Goal: Task Accomplishment & Management: Manage account settings

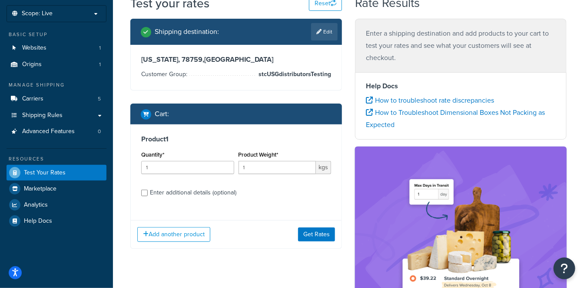
scroll to position [48, 0]
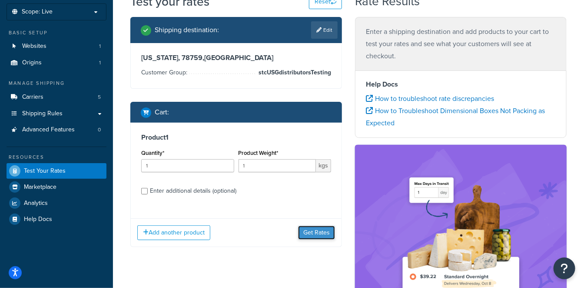
click at [309, 233] on button "Get Rates" at bounding box center [316, 233] width 37 height 14
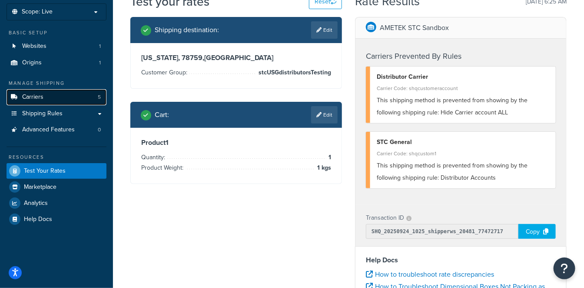
click at [47, 96] on link "Carriers 5" at bounding box center [57, 97] width 100 height 16
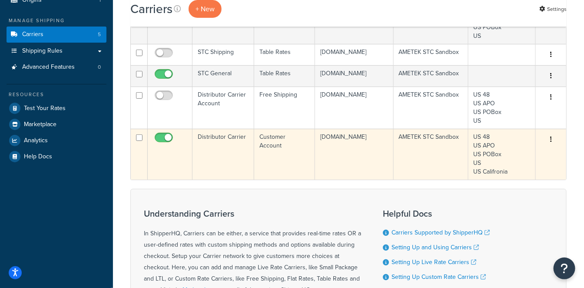
scroll to position [96, 0]
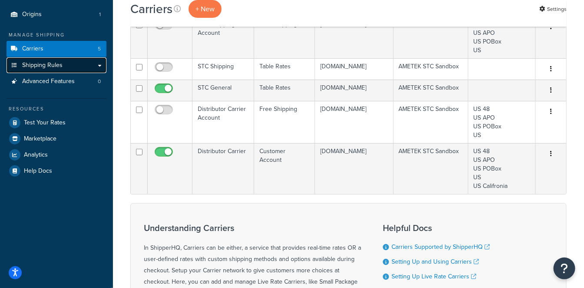
click at [65, 63] on link "Shipping Rules" at bounding box center [57, 65] width 100 height 16
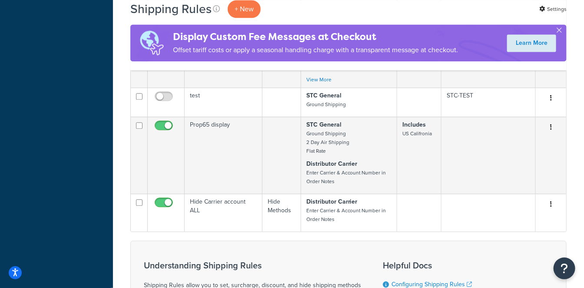
scroll to position [772, 0]
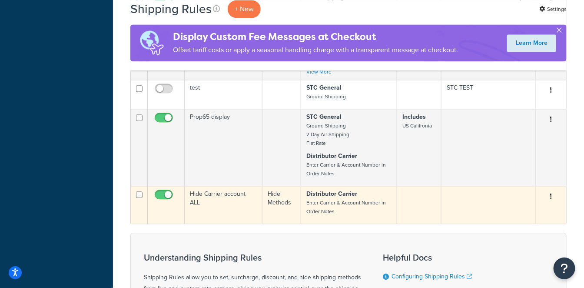
click at [163, 191] on input "checkbox" at bounding box center [165, 196] width 24 height 11
checkbox input "false"
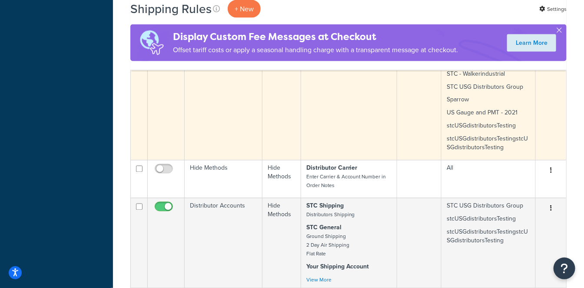
scroll to position [579, 0]
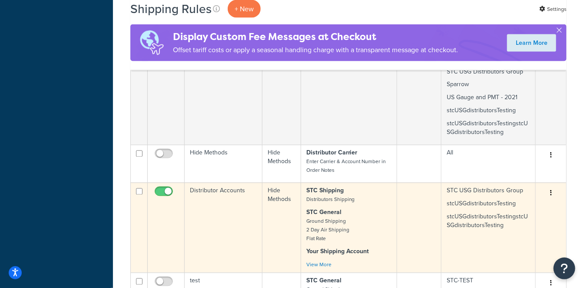
click at [244, 183] on td "Distributor Accounts" at bounding box center [224, 228] width 78 height 90
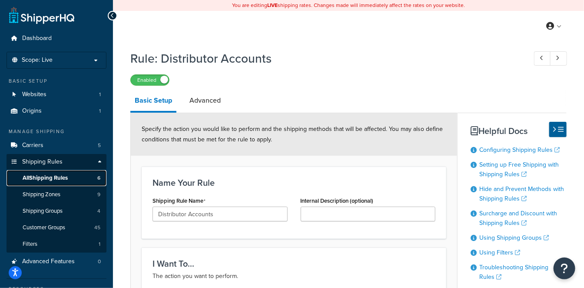
click at [52, 170] on link "All Shipping Rules 6" at bounding box center [57, 178] width 100 height 16
click at [31, 175] on span "All Shipping Rules" at bounding box center [45, 177] width 45 height 7
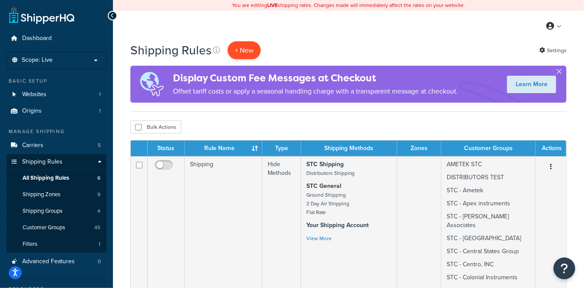
click at [238, 48] on p "+ New" at bounding box center [244, 50] width 33 height 18
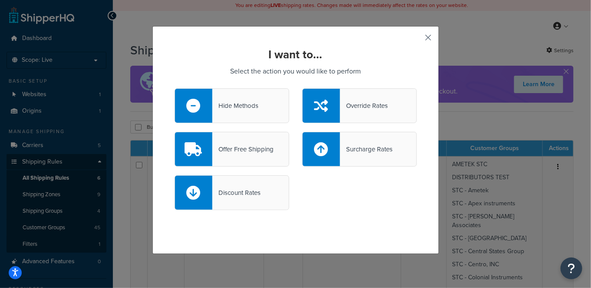
click at [417, 40] on button "button" at bounding box center [416, 41] width 2 height 2
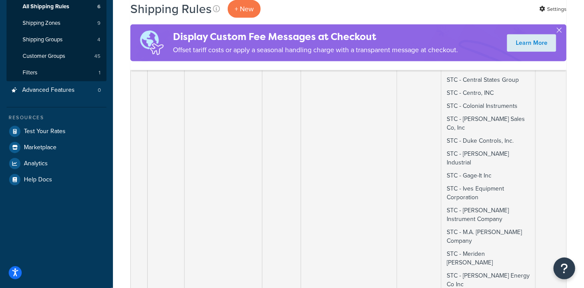
scroll to position [96, 0]
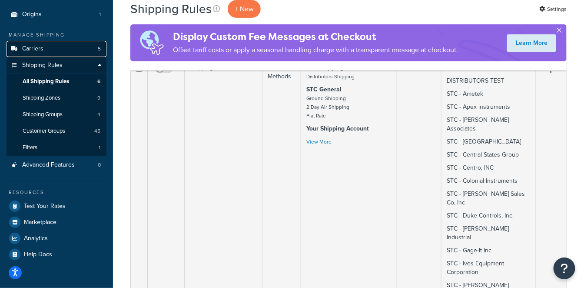
click at [44, 50] on link "Carriers 5" at bounding box center [57, 49] width 100 height 16
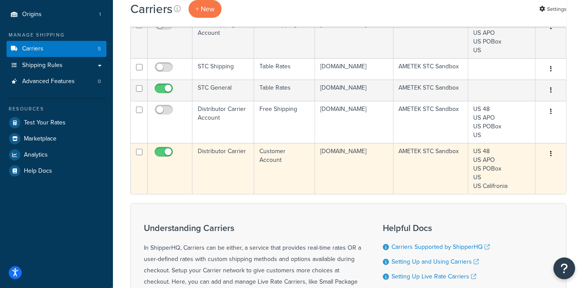
scroll to position [48, 0]
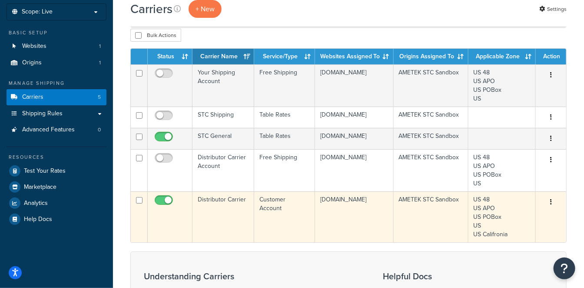
click at [226, 236] on td "Distributor Carrier" at bounding box center [224, 216] width 62 height 51
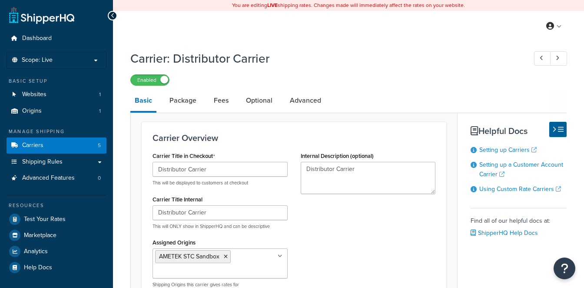
select select "customerAccount"
click at [54, 139] on link "Carriers 5" at bounding box center [57, 145] width 100 height 16
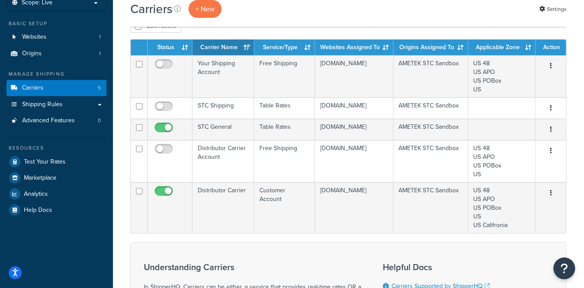
scroll to position [96, 0]
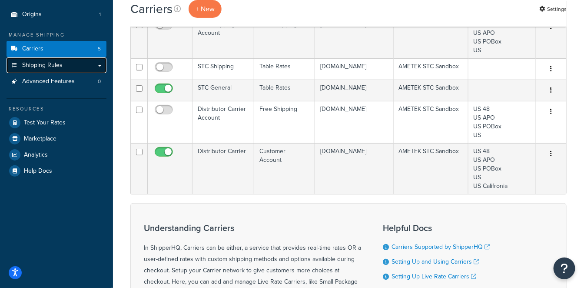
click at [63, 63] on link "Shipping Rules" at bounding box center [57, 65] width 100 height 16
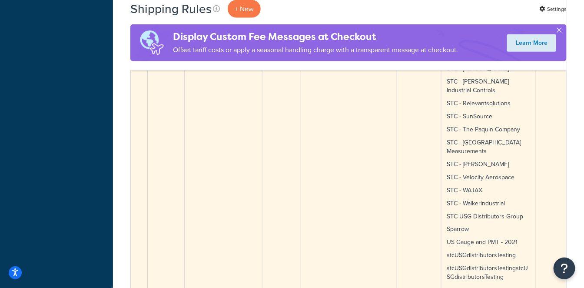
scroll to position [579, 0]
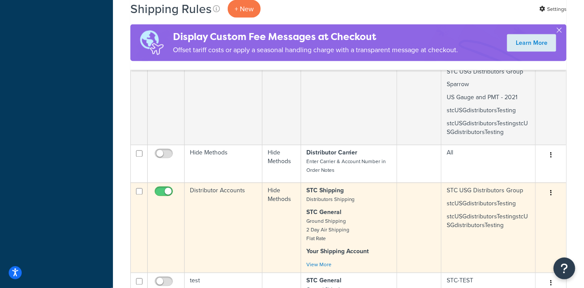
click at [355, 208] on p "STC General Ground Shipping 2 Day Air Shipping Flat Rate" at bounding box center [349, 225] width 86 height 35
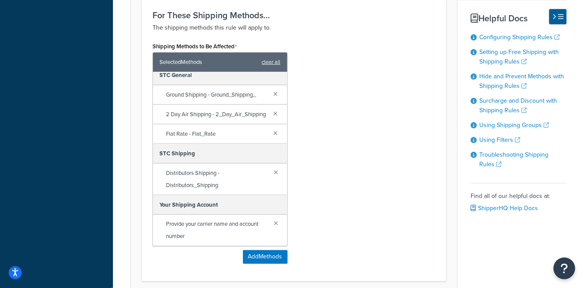
scroll to position [579, 0]
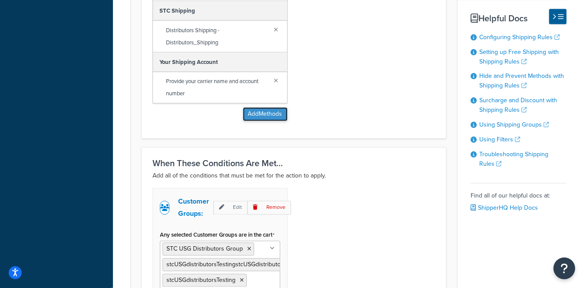
click at [279, 118] on button "Add Methods" at bounding box center [265, 114] width 45 height 14
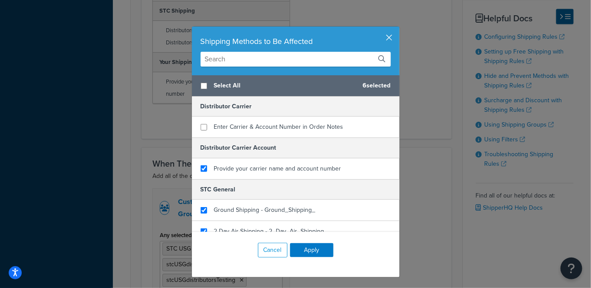
click at [398, 29] on button "button" at bounding box center [399, 28] width 2 height 2
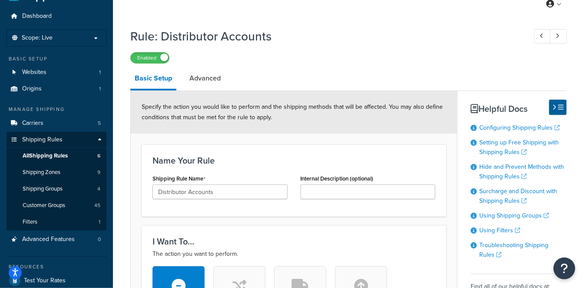
scroll to position [0, 0]
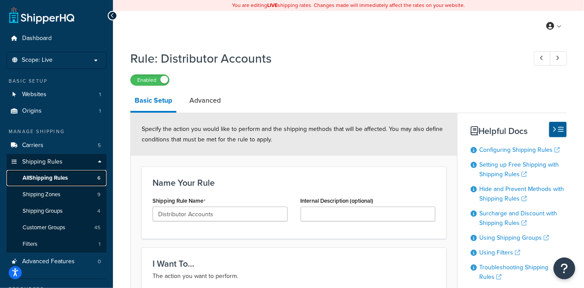
click at [63, 175] on span "All Shipping Rules" at bounding box center [45, 177] width 45 height 7
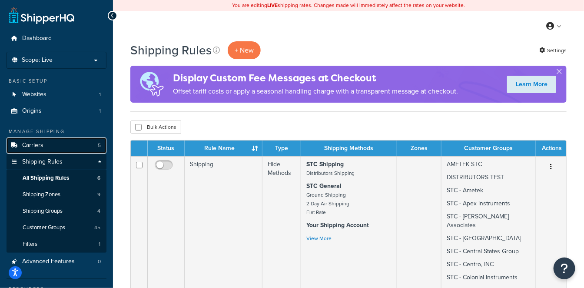
click at [61, 144] on link "Carriers 5" at bounding box center [57, 145] width 100 height 16
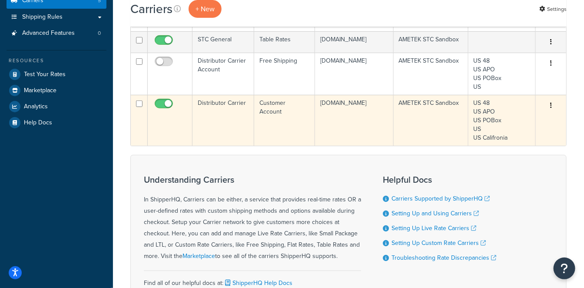
click at [216, 128] on td "Distributor Carrier" at bounding box center [224, 120] width 62 height 51
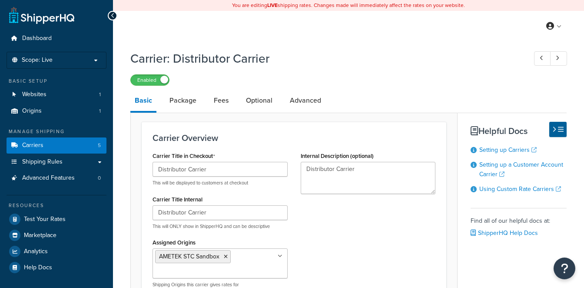
select select "customerAccount"
click at [306, 101] on link "Advanced" at bounding box center [306, 100] width 40 height 21
select select "false"
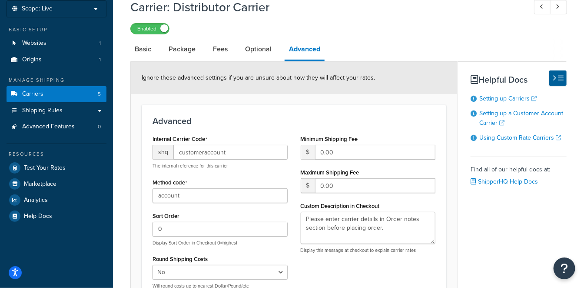
scroll to position [28, 0]
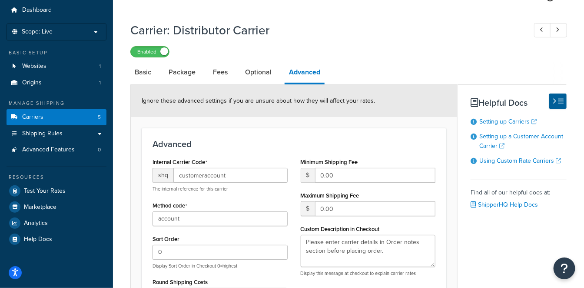
click at [347, 103] on span "Ignore these advanced settings if you are unsure about how they will affect you…" at bounding box center [258, 100] width 233 height 9
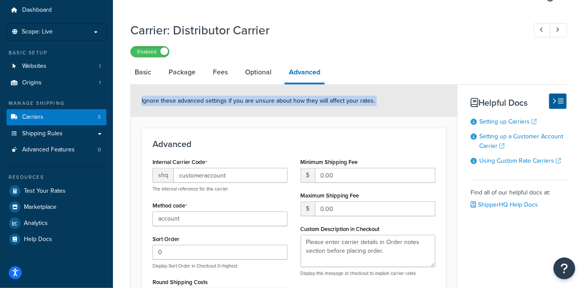
click at [347, 103] on span "Ignore these advanced settings if you are unsure about how they will affect you…" at bounding box center [258, 100] width 233 height 9
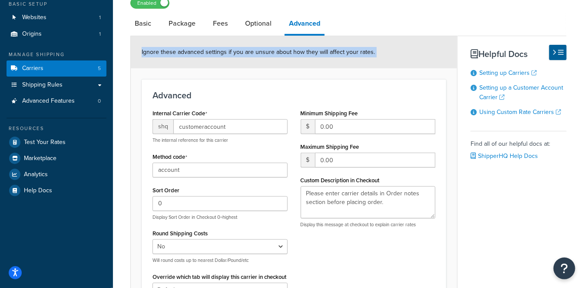
scroll to position [0, 0]
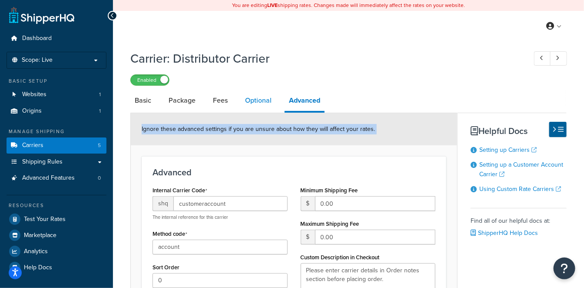
click at [257, 105] on link "Optional" at bounding box center [258, 100] width 35 height 21
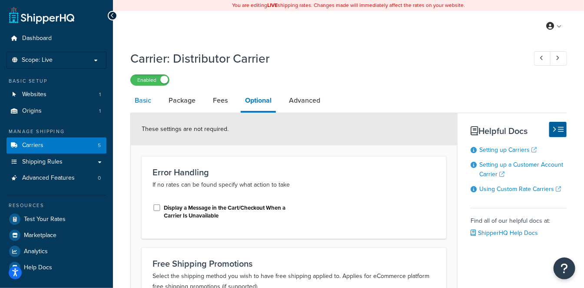
click at [141, 100] on link "Basic" at bounding box center [142, 100] width 25 height 21
select select "customerAccount"
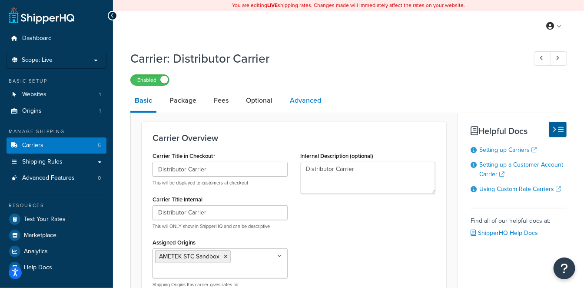
click at [303, 102] on link "Advanced" at bounding box center [306, 100] width 40 height 21
select select "false"
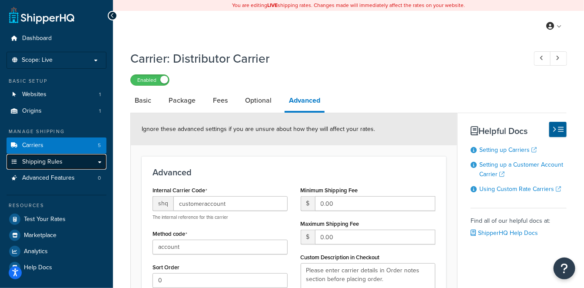
click at [61, 156] on link "Shipping Rules" at bounding box center [57, 162] width 100 height 16
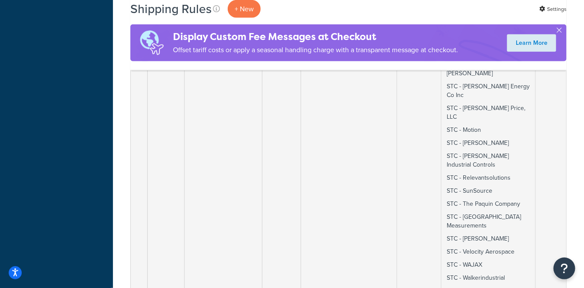
scroll to position [465, 0]
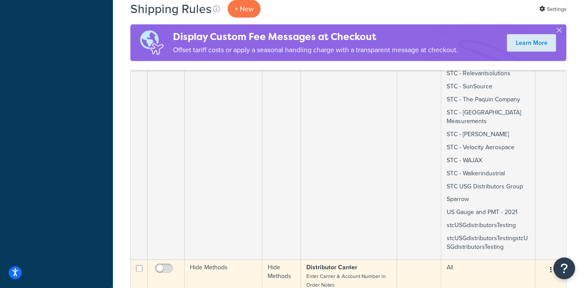
click at [226, 259] on td "Hide Methods" at bounding box center [224, 278] width 78 height 38
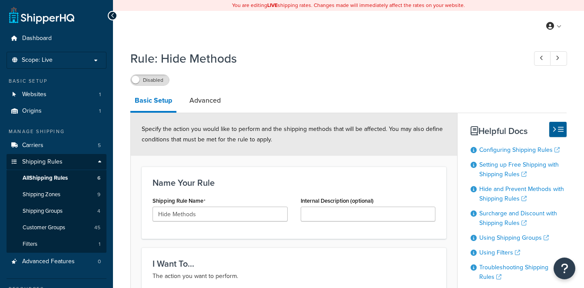
select select "HIDE"
click at [67, 177] on span "All Shipping Rules" at bounding box center [45, 177] width 45 height 7
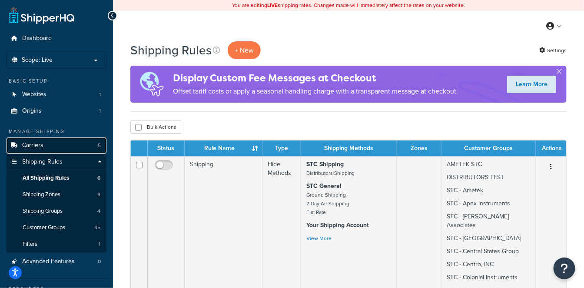
click at [59, 146] on link "Carriers 5" at bounding box center [57, 145] width 100 height 16
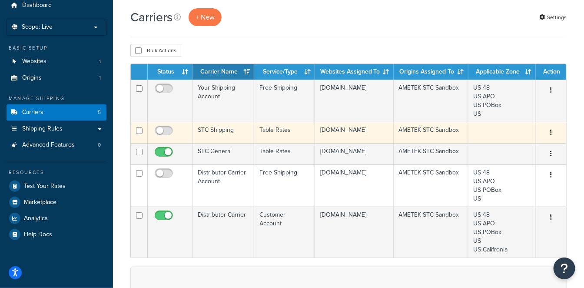
scroll to position [48, 0]
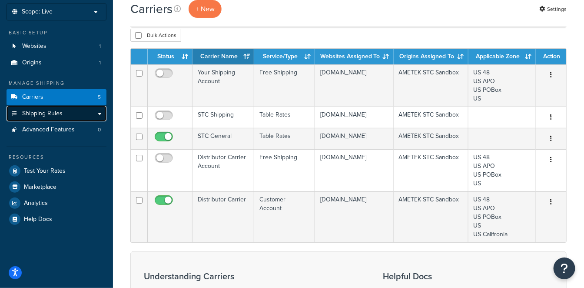
click at [56, 113] on span "Shipping Rules" at bounding box center [42, 113] width 40 height 7
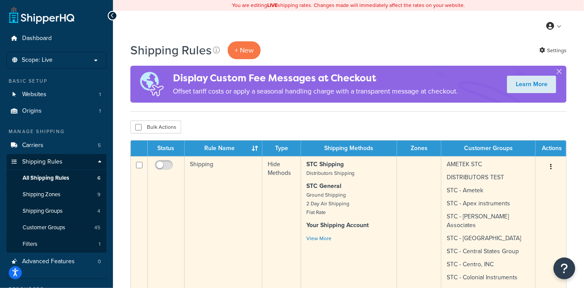
click at [139, 165] on input "checkbox" at bounding box center [139, 165] width 7 height 7
checkbox input "true"
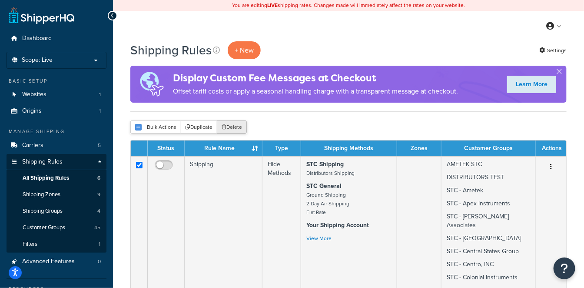
click at [236, 126] on button "Delete" at bounding box center [232, 126] width 30 height 13
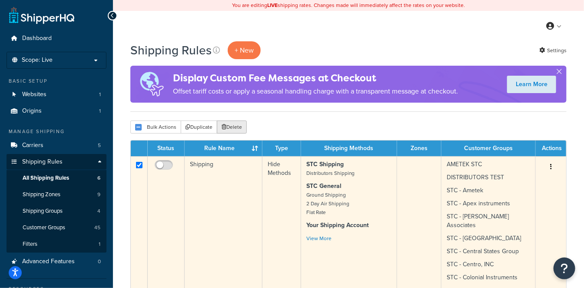
scroll to position [48, 0]
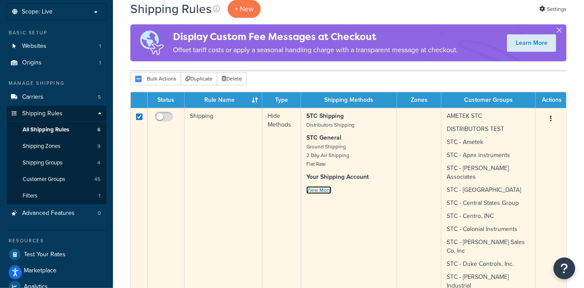
click at [315, 189] on link "View More" at bounding box center [318, 190] width 25 height 8
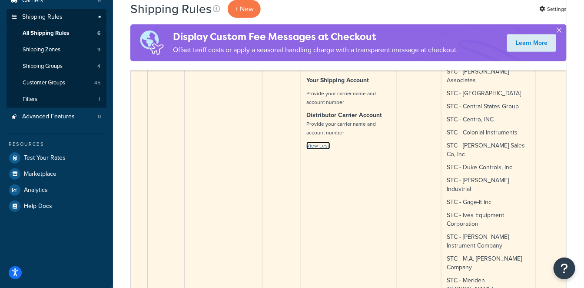
scroll to position [0, 0]
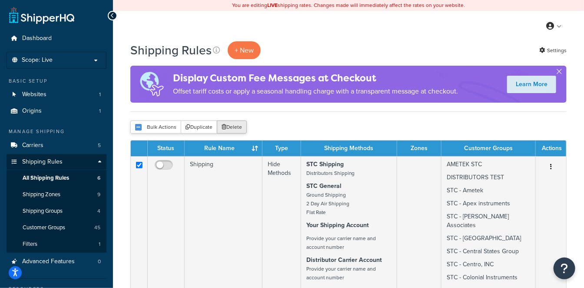
click at [240, 127] on button "Delete" at bounding box center [232, 126] width 30 height 13
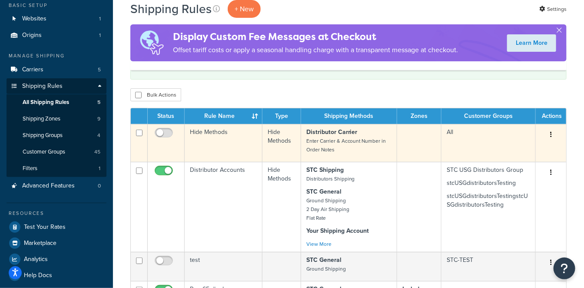
scroll to position [96, 0]
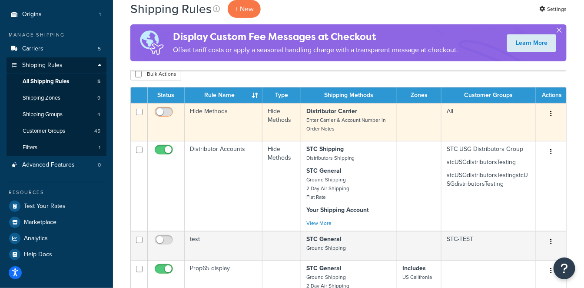
click at [170, 112] on input "checkbox" at bounding box center [165, 114] width 24 height 11
click at [157, 109] on input "checkbox" at bounding box center [165, 114] width 24 height 11
checkbox input "false"
click at [140, 110] on input "checkbox" at bounding box center [139, 112] width 7 height 7
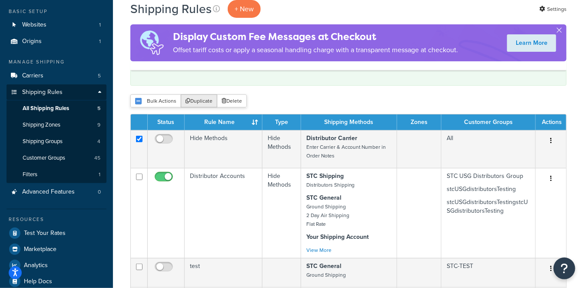
scroll to position [48, 0]
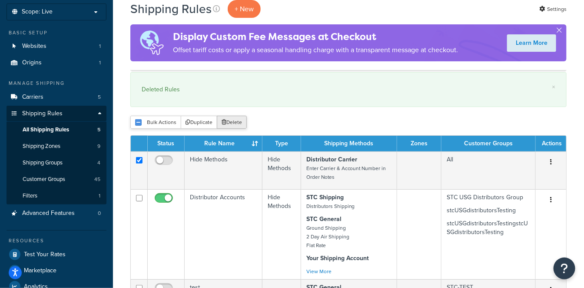
click at [231, 120] on button "Delete" at bounding box center [232, 122] width 30 height 13
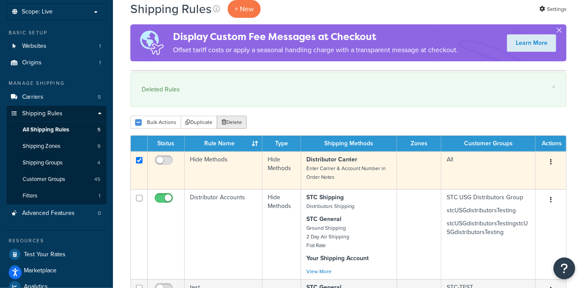
click at [136, 159] on input "checkbox" at bounding box center [139, 160] width 7 height 7
checkbox input "false"
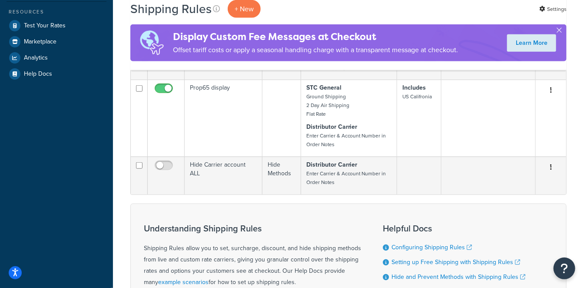
scroll to position [289, 0]
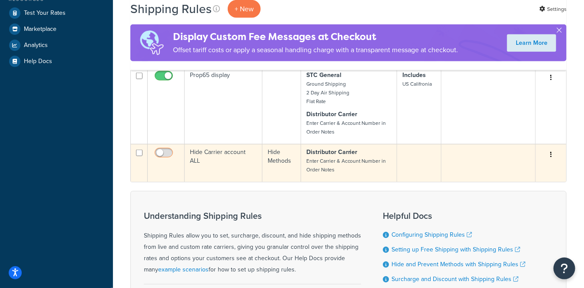
click at [169, 153] on input "checkbox" at bounding box center [165, 154] width 24 height 11
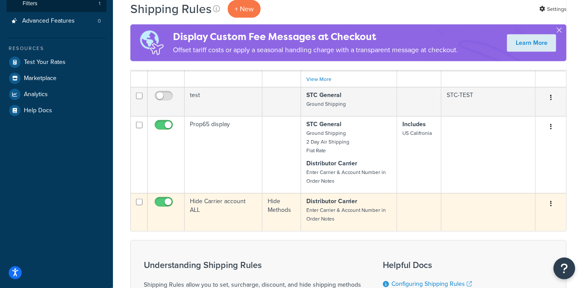
scroll to position [241, 0]
click at [160, 203] on input "checkbox" at bounding box center [165, 203] width 24 height 11
checkbox input "false"
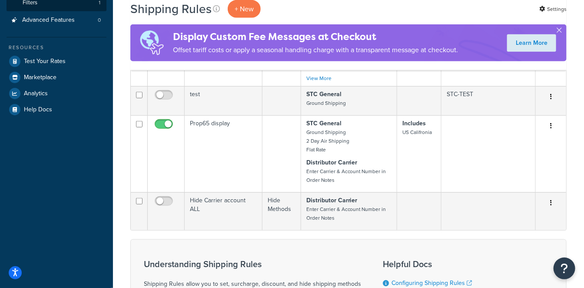
click at [120, 174] on div "Shipping Rules + New Settings Display Custom Fee Messages at Checkout Offset ta…" at bounding box center [348, 112] width 471 height 625
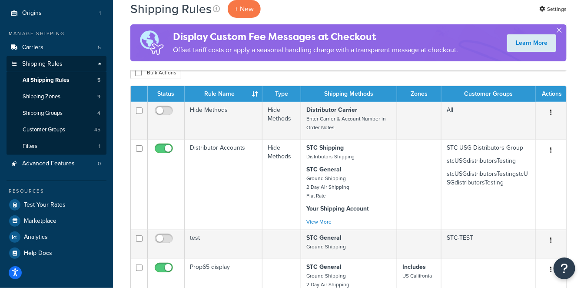
scroll to position [96, 0]
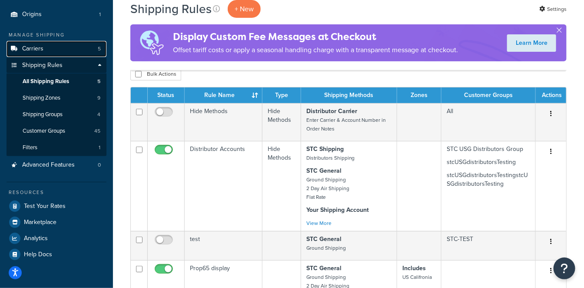
click at [64, 50] on link "Carriers 5" at bounding box center [57, 49] width 100 height 16
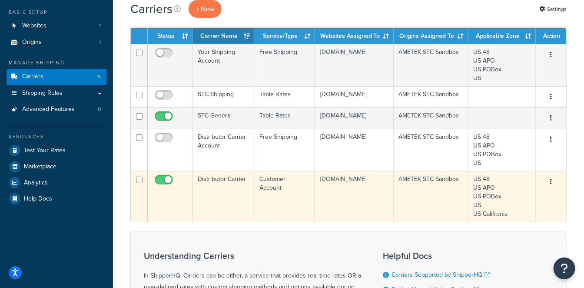
scroll to position [48, 0]
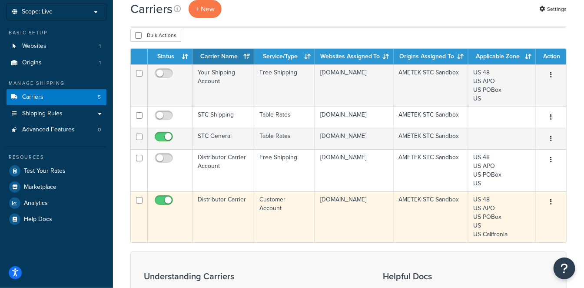
click at [231, 182] on td "Distributor Carrier Account" at bounding box center [224, 170] width 62 height 42
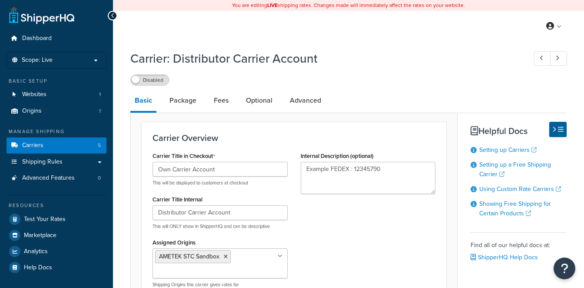
select select "free"
click at [306, 103] on link "Advanced" at bounding box center [306, 100] width 40 height 21
select select "false"
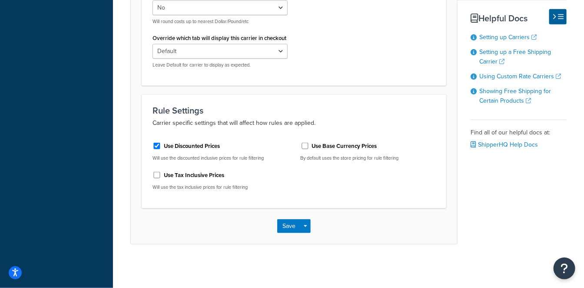
scroll to position [318, 0]
click at [258, 51] on select "Default Delivery Pickup" at bounding box center [220, 51] width 135 height 15
click at [257, 50] on select "Default Delivery Pickup" at bounding box center [220, 51] width 135 height 15
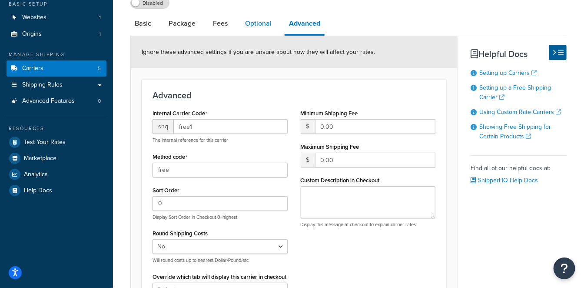
click at [258, 25] on link "Optional" at bounding box center [258, 23] width 35 height 21
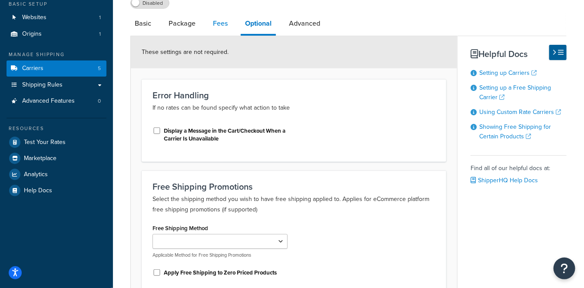
click at [220, 23] on link "Fees" at bounding box center [220, 23] width 23 height 21
select select "AFTER"
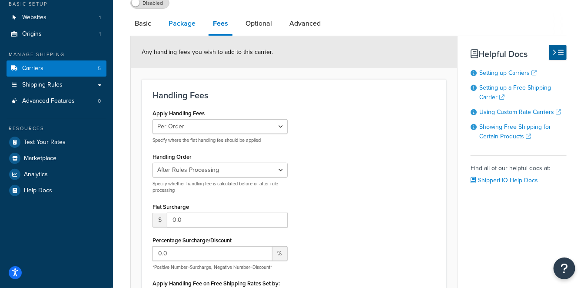
click at [182, 28] on link "Package" at bounding box center [182, 23] width 36 height 21
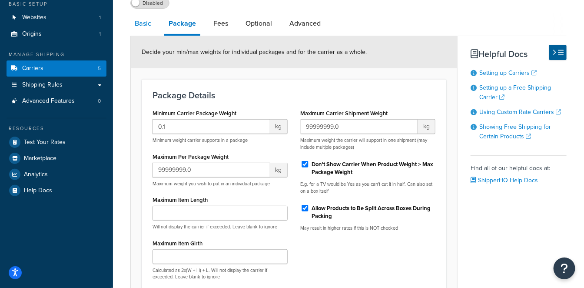
click at [143, 29] on link "Basic" at bounding box center [142, 23] width 25 height 21
select select "free"
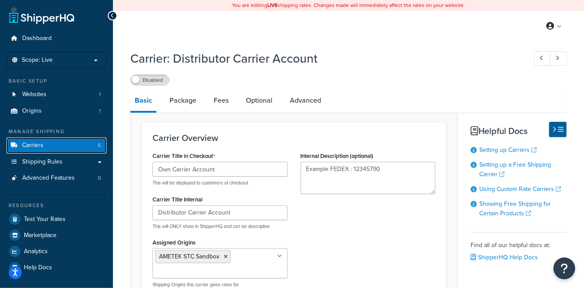
click at [66, 145] on link "Carriers 5" at bounding box center [57, 145] width 100 height 16
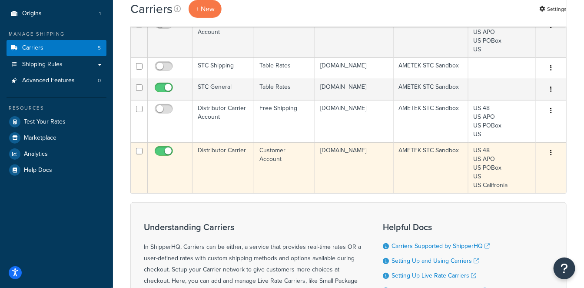
scroll to position [96, 0]
click at [223, 179] on td "Distributor Carrier" at bounding box center [224, 168] width 62 height 51
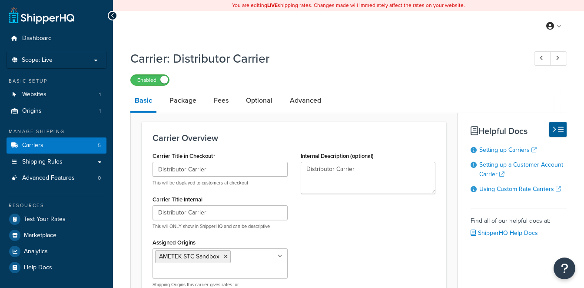
select select "customerAccount"
click at [187, 99] on link "Package" at bounding box center [183, 100] width 36 height 21
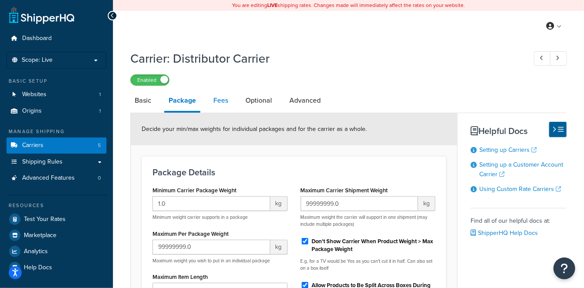
click at [217, 103] on link "Fees" at bounding box center [220, 100] width 23 height 21
select select "AFTER"
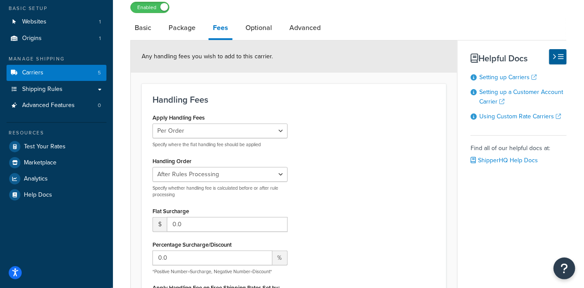
scroll to position [189, 0]
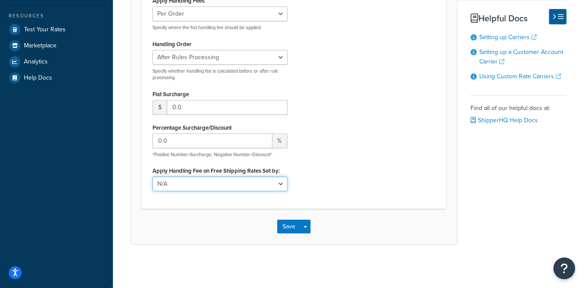
click at [263, 179] on select "N/A Fixed/Free Shipping Methods Free Promotion Rules All Free Shipping" at bounding box center [220, 183] width 135 height 15
click at [331, 162] on div "Apply Handling Fees Per Order Per Item Per Package Specify where the flat handl…" at bounding box center [294, 95] width 296 height 203
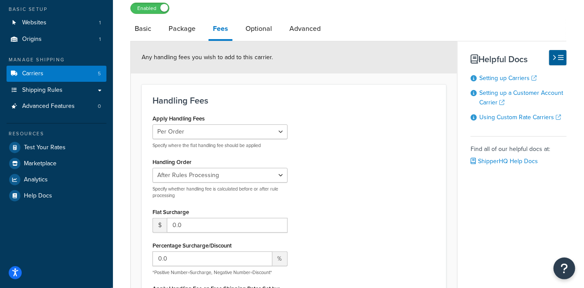
scroll to position [0, 0]
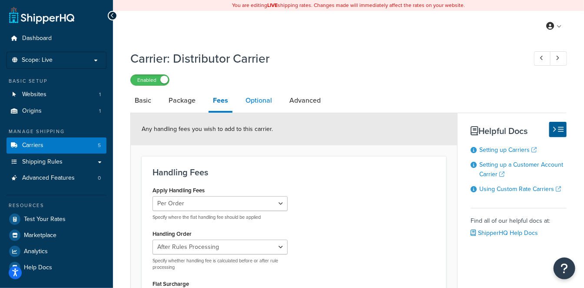
click at [262, 101] on link "Optional" at bounding box center [258, 100] width 35 height 21
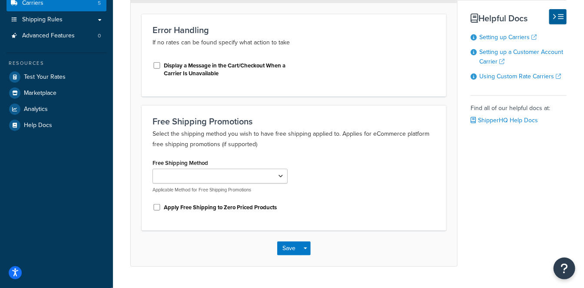
scroll to position [145, 0]
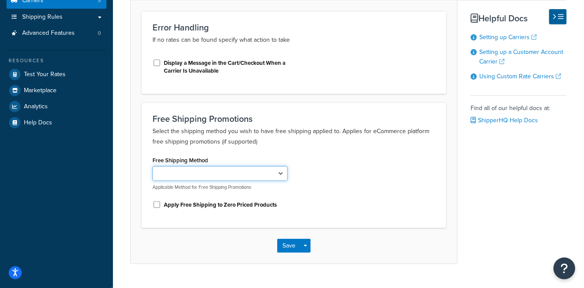
click at [269, 170] on select "Enter Carrier & Account Number in Order Notes" at bounding box center [220, 173] width 135 height 15
click at [355, 155] on div "Free Shipping Method Enter Carrier & Account Number in Order Notes Applicable M…" at bounding box center [294, 185] width 296 height 63
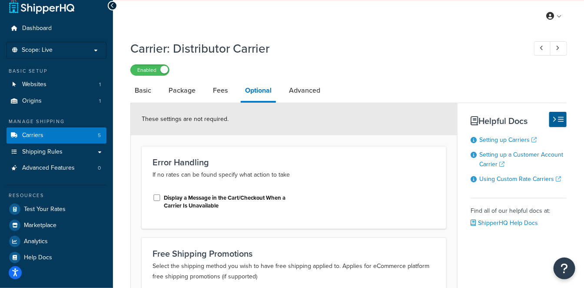
scroll to position [0, 0]
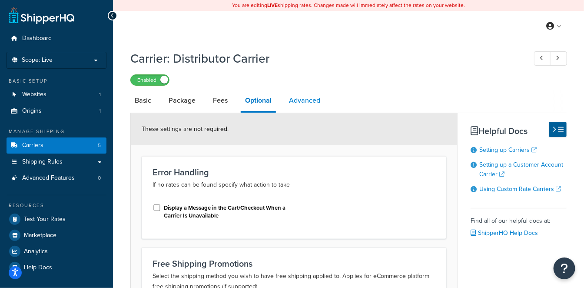
click at [307, 100] on link "Advanced" at bounding box center [305, 100] width 40 height 21
select select "false"
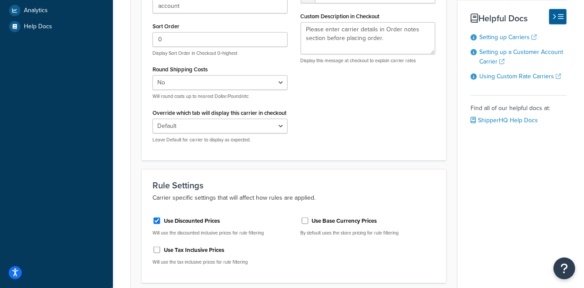
scroll to position [241, 0]
click at [261, 83] on select "Yes No" at bounding box center [220, 82] width 135 height 15
click at [260, 128] on select "Default Delivery Pickup" at bounding box center [220, 125] width 135 height 15
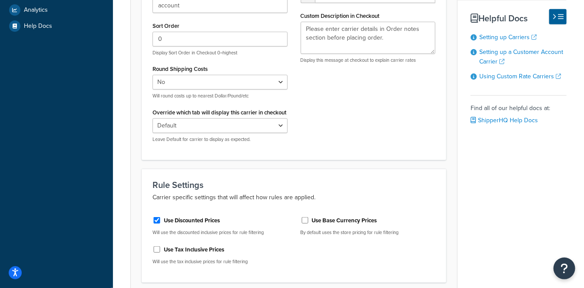
click at [328, 129] on div "Internal Carrier Code shq customeraccount The internal reference for this carri…" at bounding box center [294, 46] width 296 height 206
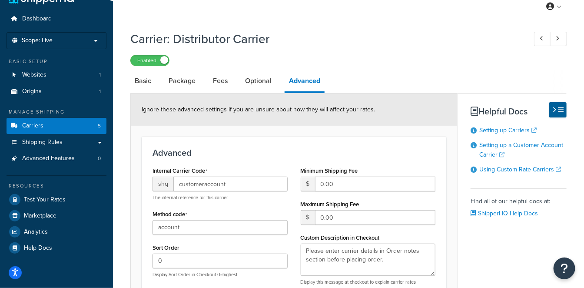
scroll to position [0, 0]
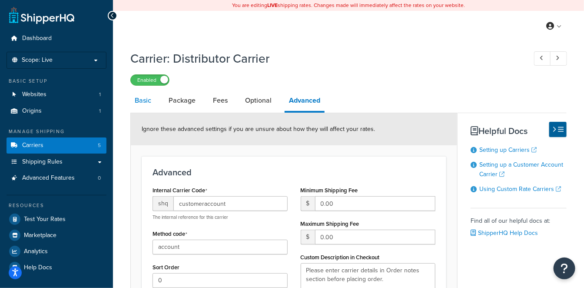
click at [146, 100] on link "Basic" at bounding box center [142, 100] width 25 height 21
select select "customerAccount"
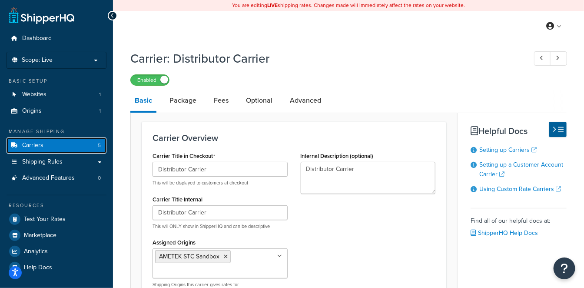
click at [73, 139] on link "Carriers 5" at bounding box center [57, 145] width 100 height 16
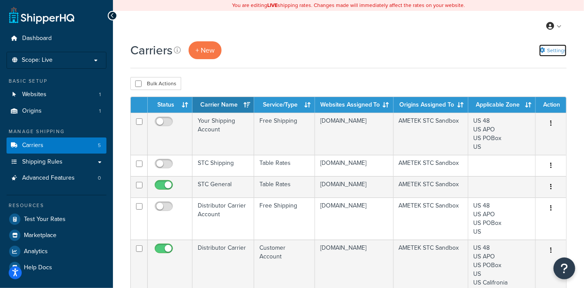
click at [545, 53] on link "Settings" at bounding box center [552, 50] width 27 height 12
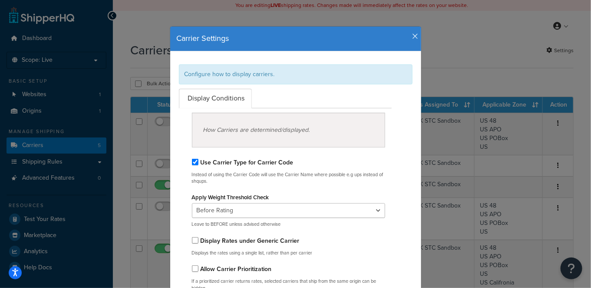
click at [413, 35] on icon "button" at bounding box center [416, 37] width 6 height 8
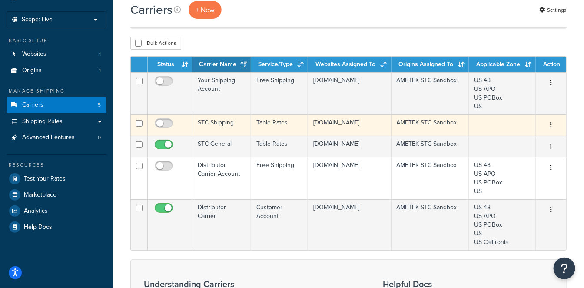
scroll to position [96, 0]
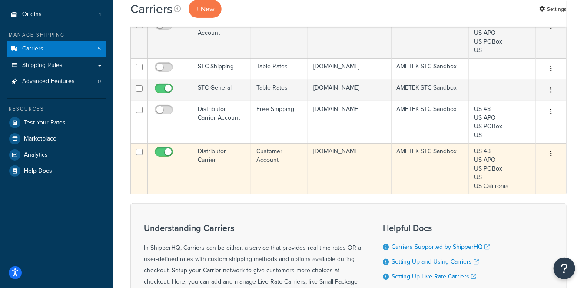
click at [221, 176] on td "Distributor Carrier" at bounding box center [222, 168] width 59 height 51
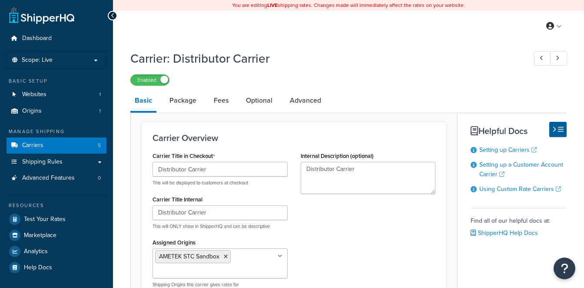
select select "customerAccount"
